Goal: Task Accomplishment & Management: Complete application form

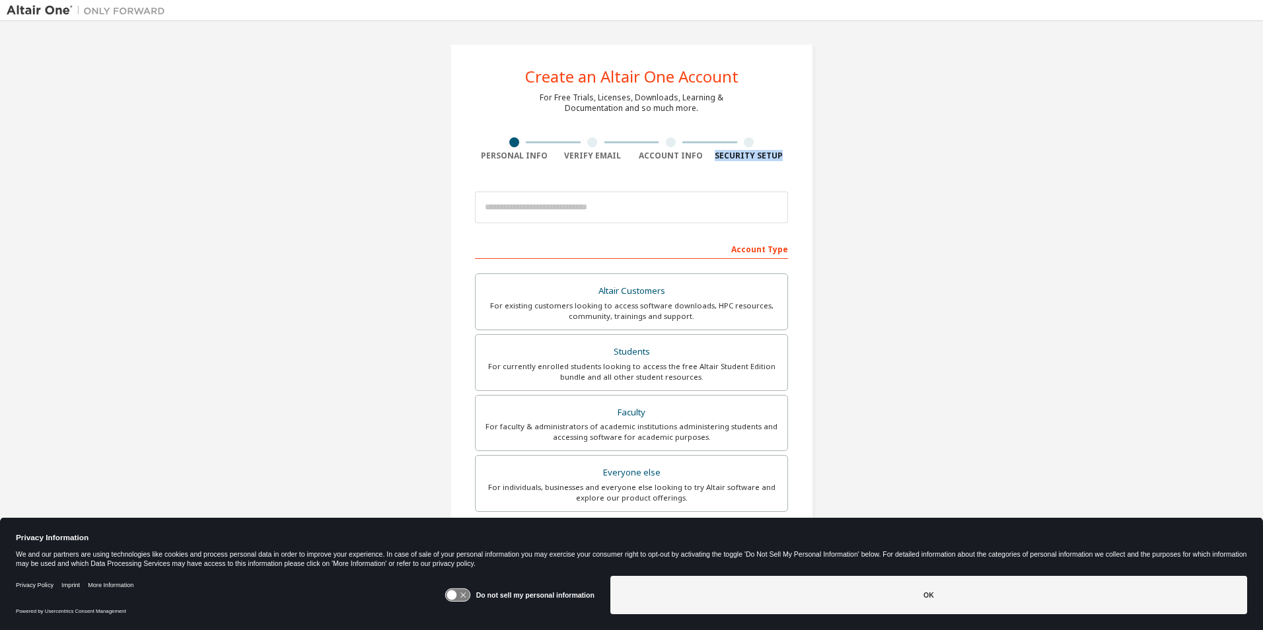
drag, startPoint x: 1249, startPoint y: 117, endPoint x: 1265, endPoint y: 225, distance: 108.9
click at [1263, 225] on html "Create an Altair One Account For Free Trials, Licenses, Downloads, Learning & D…" at bounding box center [631, 315] width 1263 height 630
